Goal: Information Seeking & Learning: Learn about a topic

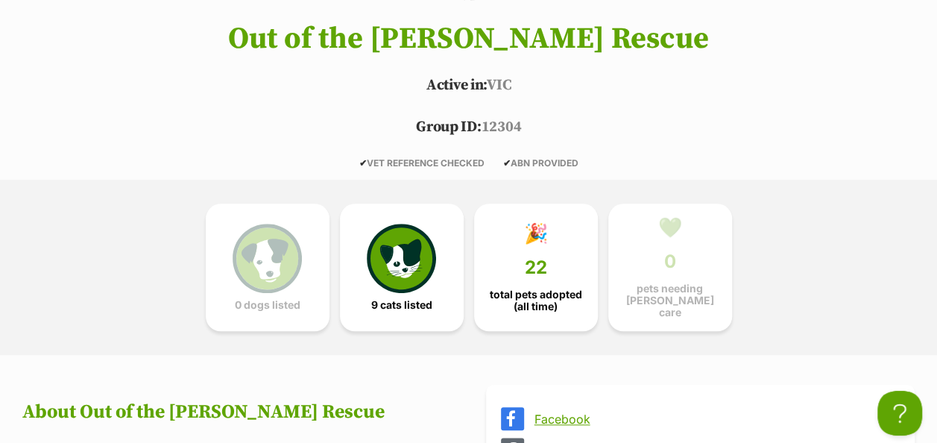
scroll to position [616, 0]
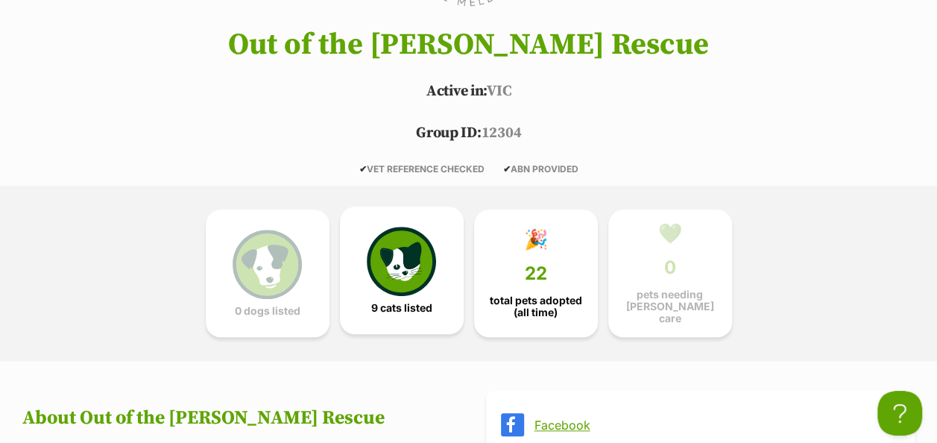
click at [405, 253] on img at bounding box center [401, 261] width 69 height 69
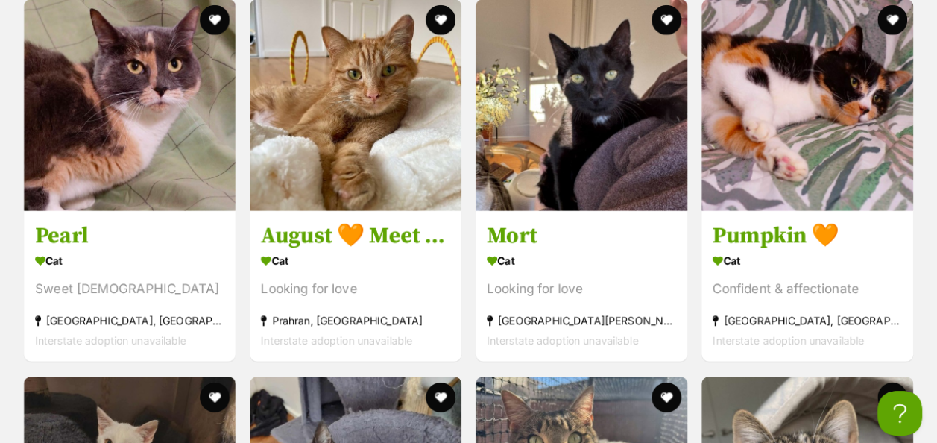
scroll to position [2230, 0]
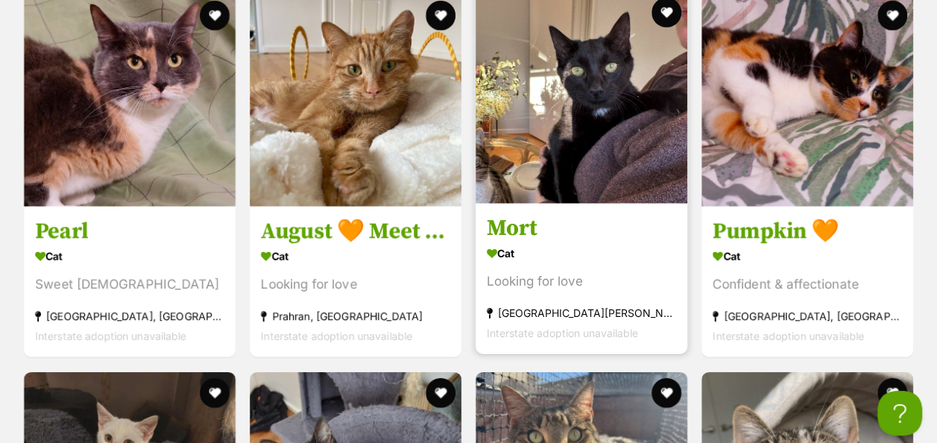
click at [566, 67] on img at bounding box center [581, 98] width 212 height 212
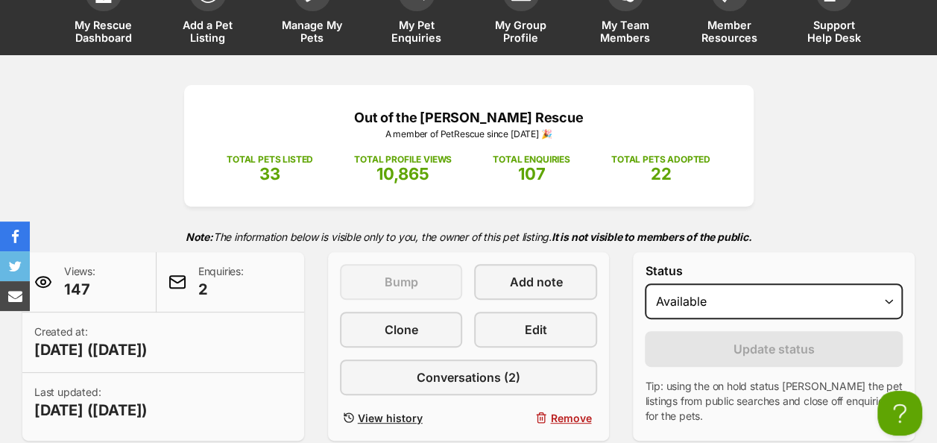
scroll to position [45, 0]
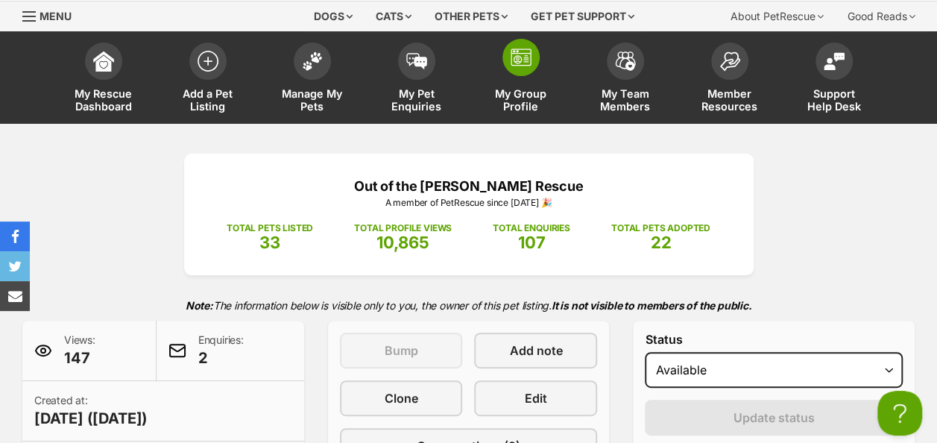
click at [516, 72] on span at bounding box center [520, 57] width 37 height 37
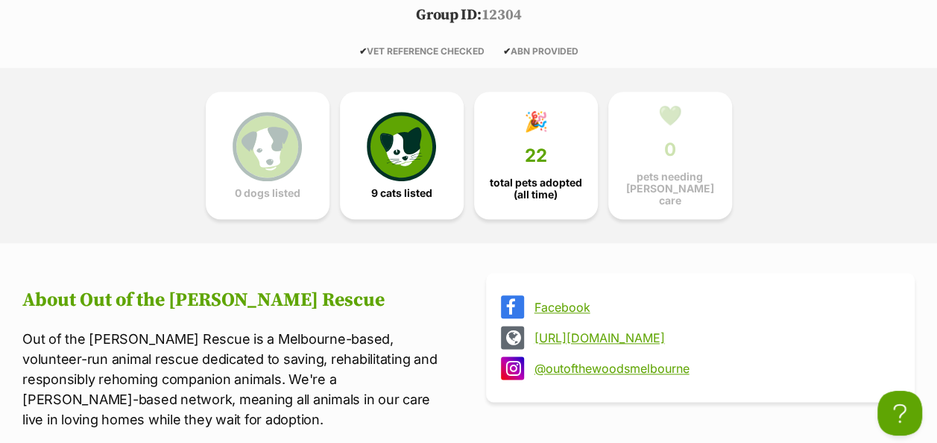
scroll to position [739, 0]
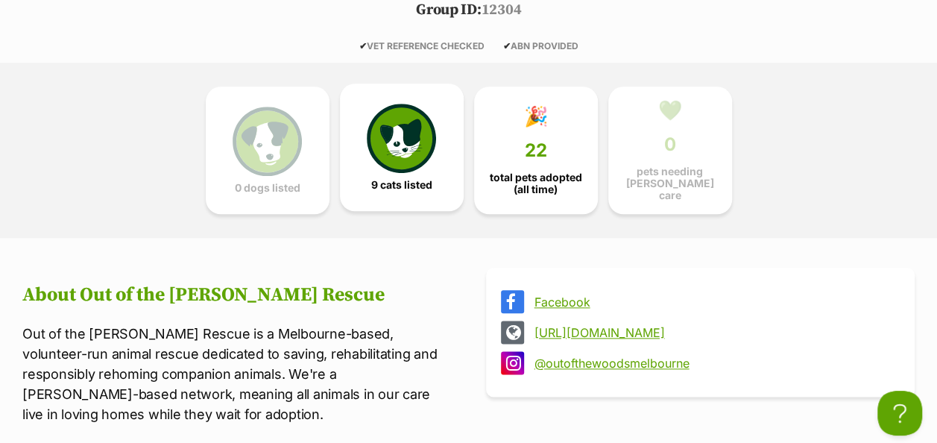
click at [411, 116] on img at bounding box center [401, 138] width 69 height 69
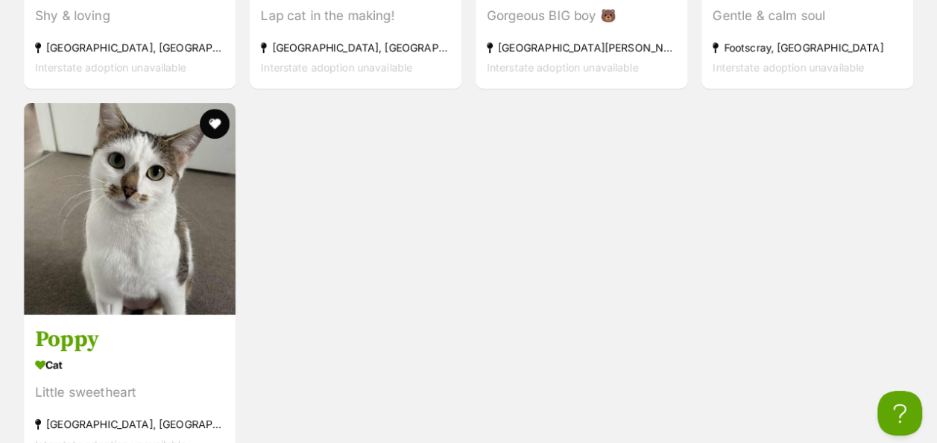
scroll to position [2901, 0]
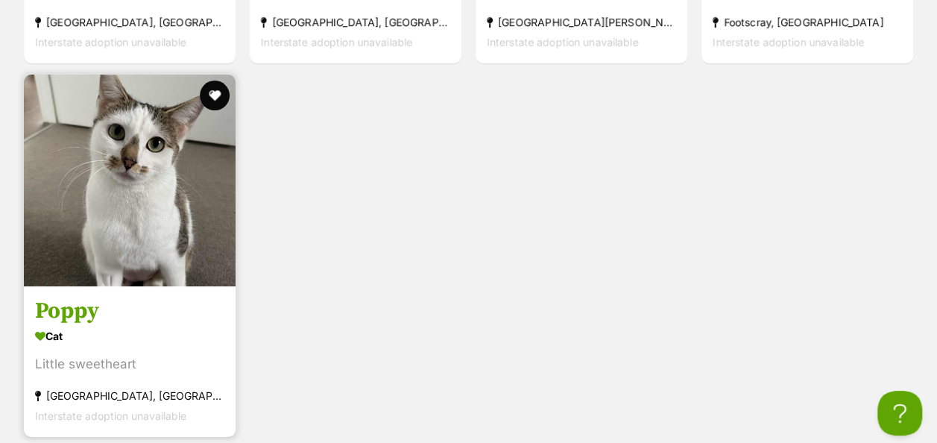
click at [145, 134] on img at bounding box center [130, 181] width 212 height 212
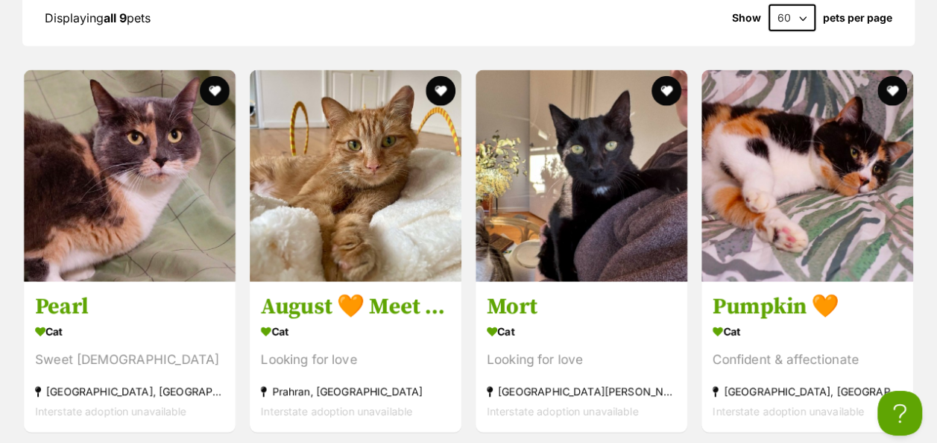
scroll to position [2149, 0]
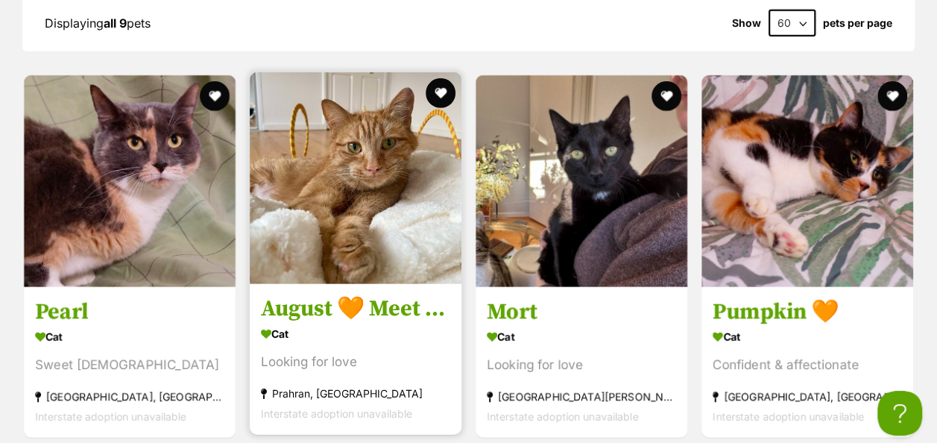
click at [335, 174] on img at bounding box center [356, 178] width 212 height 212
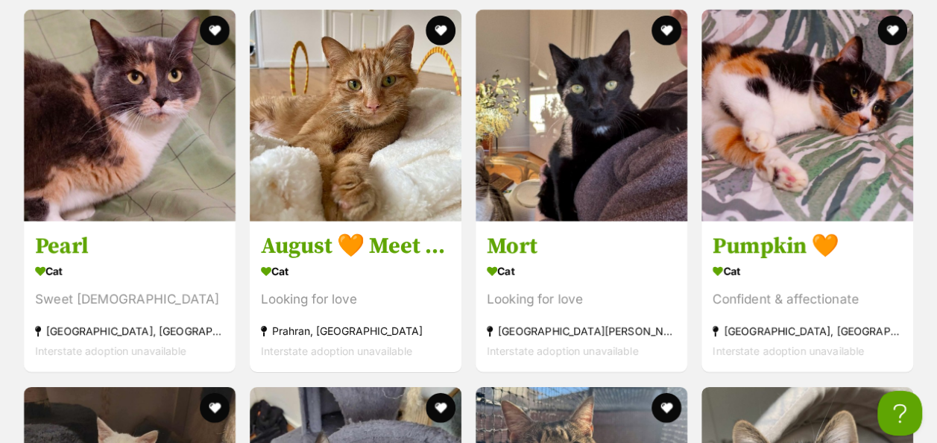
scroll to position [2230, 0]
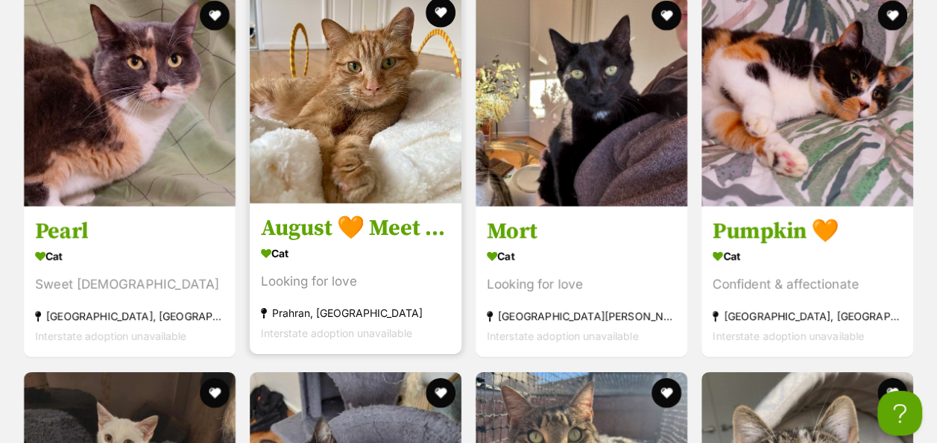
click at [361, 89] on img at bounding box center [356, 98] width 212 height 212
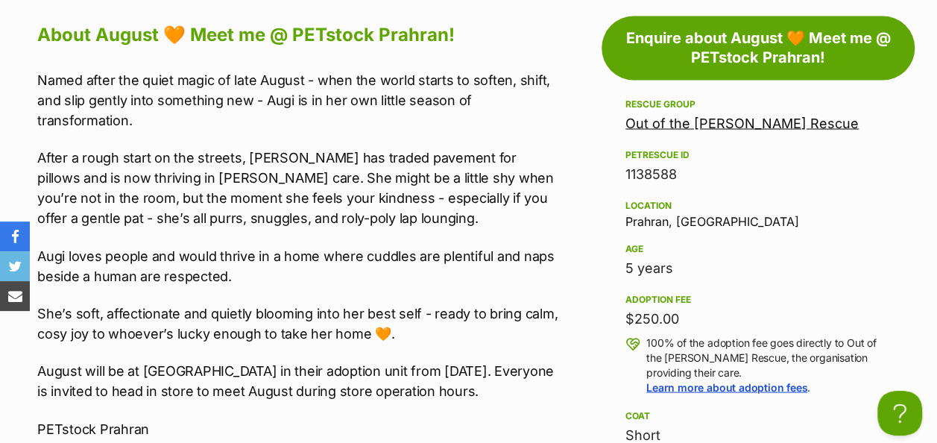
scroll to position [1361, 0]
